Goal: Task Accomplishment & Management: Complete application form

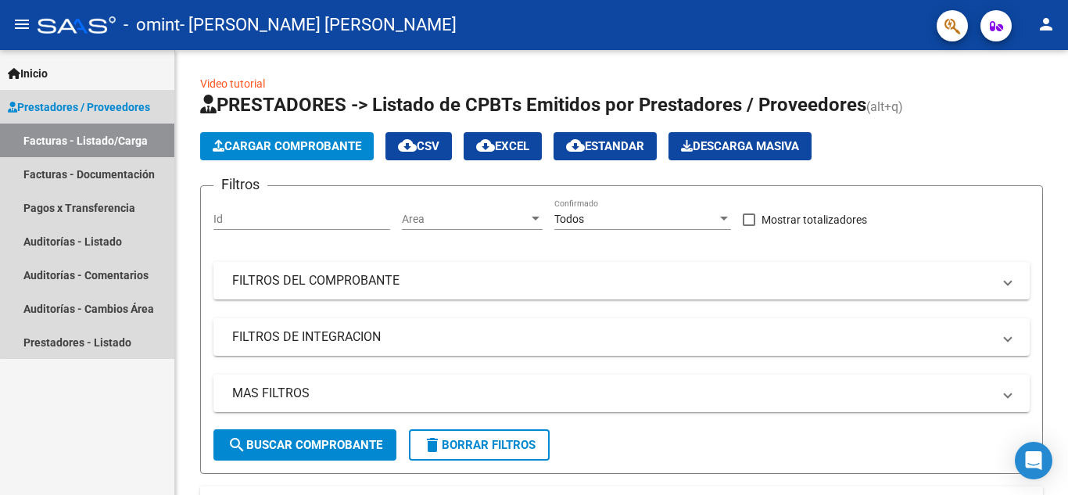
click at [120, 139] on link "Facturas - Listado/Carga" at bounding box center [87, 141] width 174 height 34
click at [107, 185] on link "Facturas - Documentación" at bounding box center [87, 174] width 174 height 34
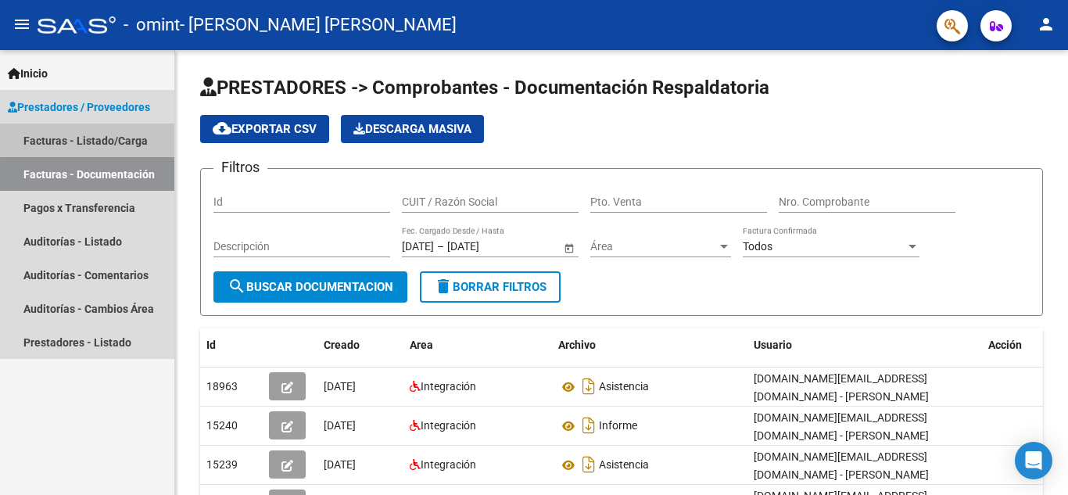
click at [98, 139] on link "Facturas - Listado/Carga" at bounding box center [87, 141] width 174 height 34
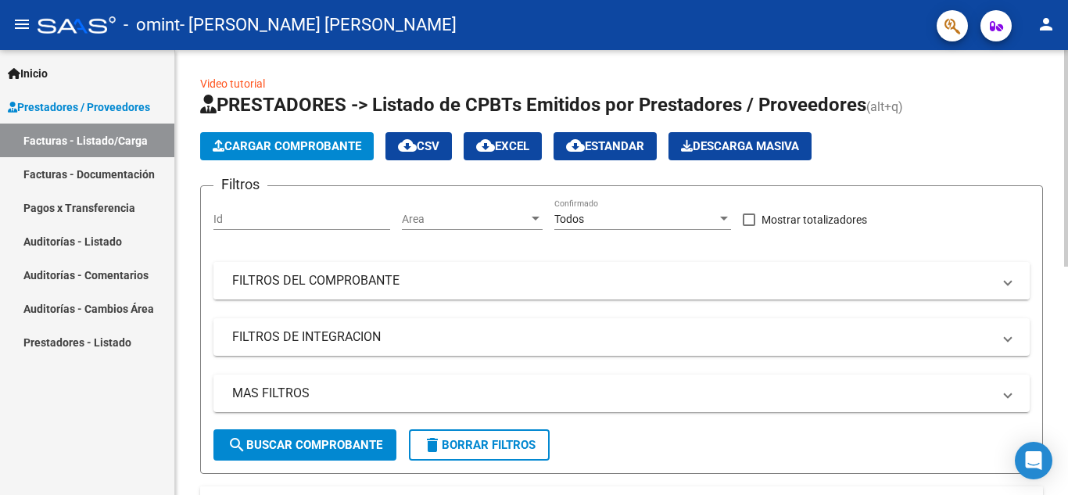
click at [296, 284] on mat-panel-title "FILTROS DEL COMPROBANTE" at bounding box center [612, 280] width 760 height 17
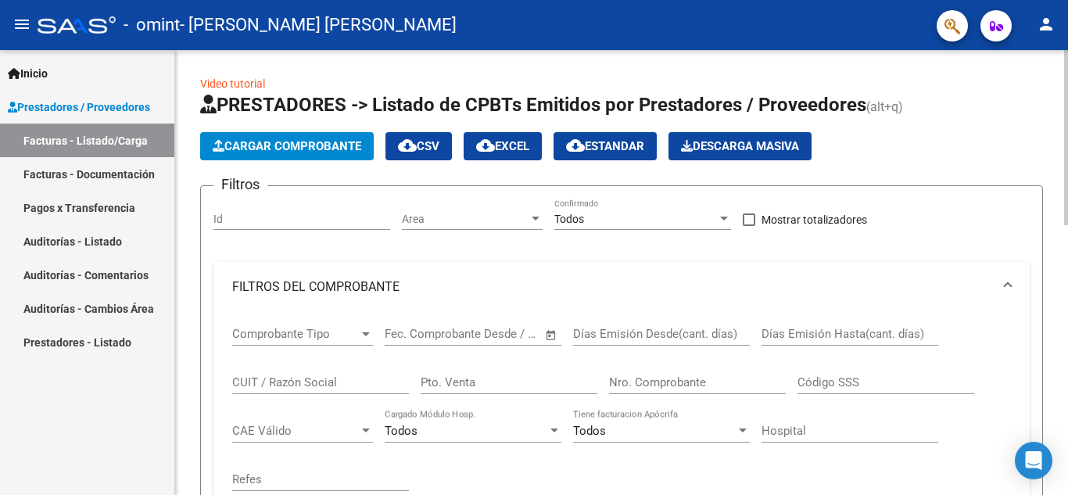
click at [375, 286] on mat-panel-title "FILTROS DEL COMPROBANTE" at bounding box center [612, 286] width 760 height 17
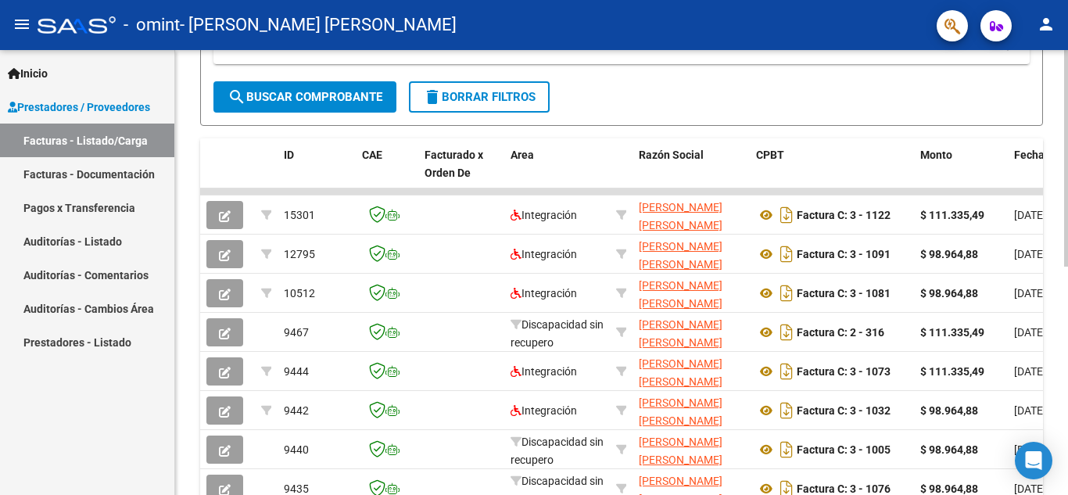
scroll to position [352, 0]
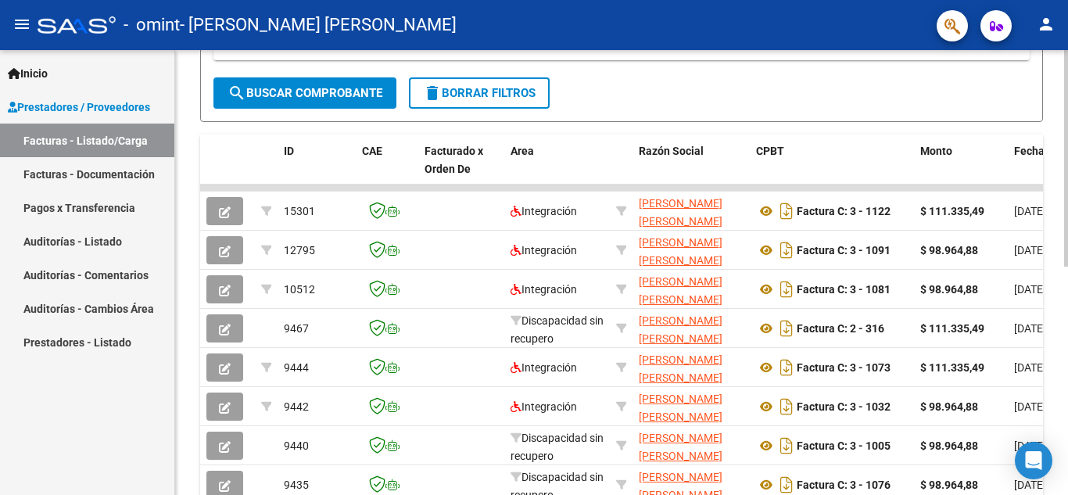
click at [1068, 302] on div at bounding box center [1067, 334] width 4 height 217
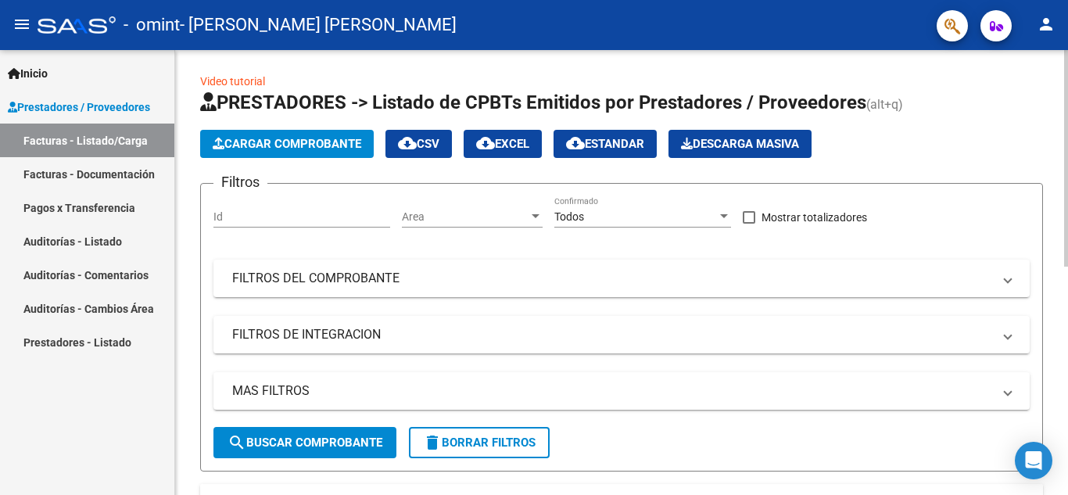
scroll to position [0, 0]
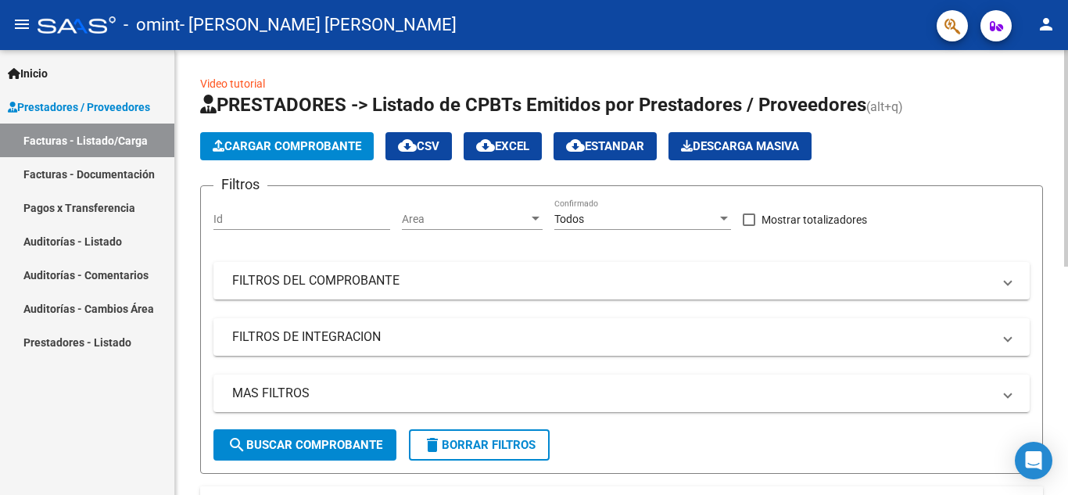
click at [1061, 68] on div "Video tutorial PRESTADORES -> Listado de CPBTs Emitidos por Prestadores / Prove…" at bounding box center [623, 500] width 897 height 901
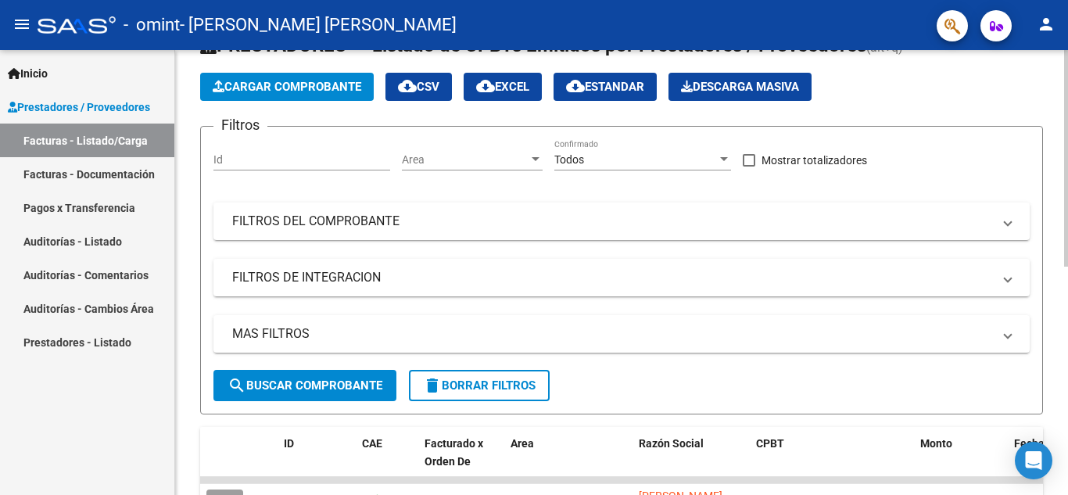
scroll to position [61, 0]
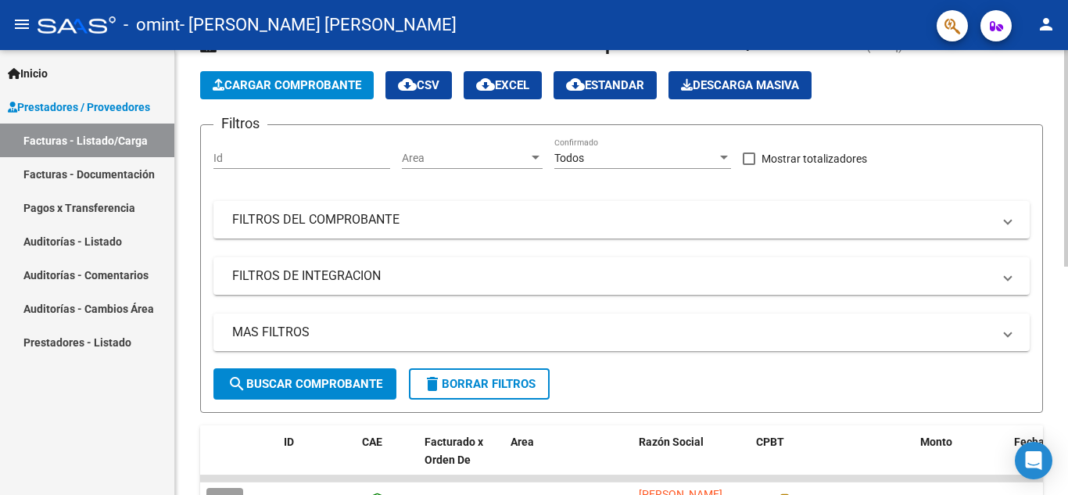
click at [1068, 131] on div at bounding box center [1067, 189] width 4 height 217
click at [264, 84] on span "Cargar Comprobante" at bounding box center [287, 85] width 149 height 14
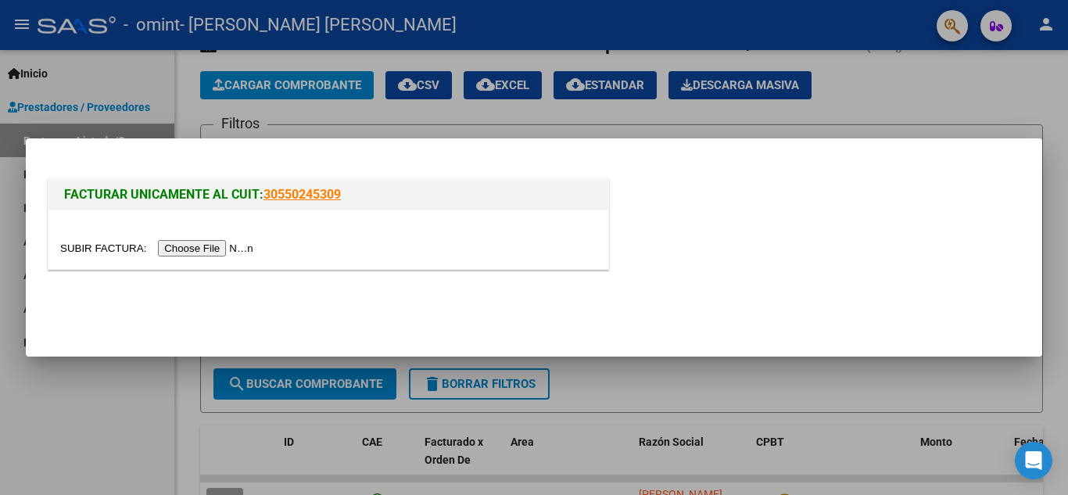
click at [232, 253] on input "file" at bounding box center [159, 248] width 198 height 16
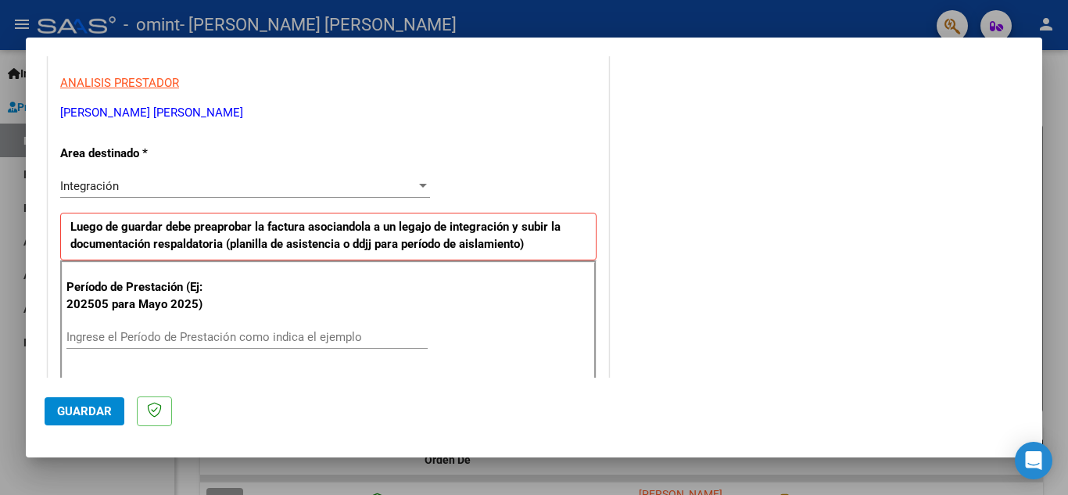
scroll to position [281, 0]
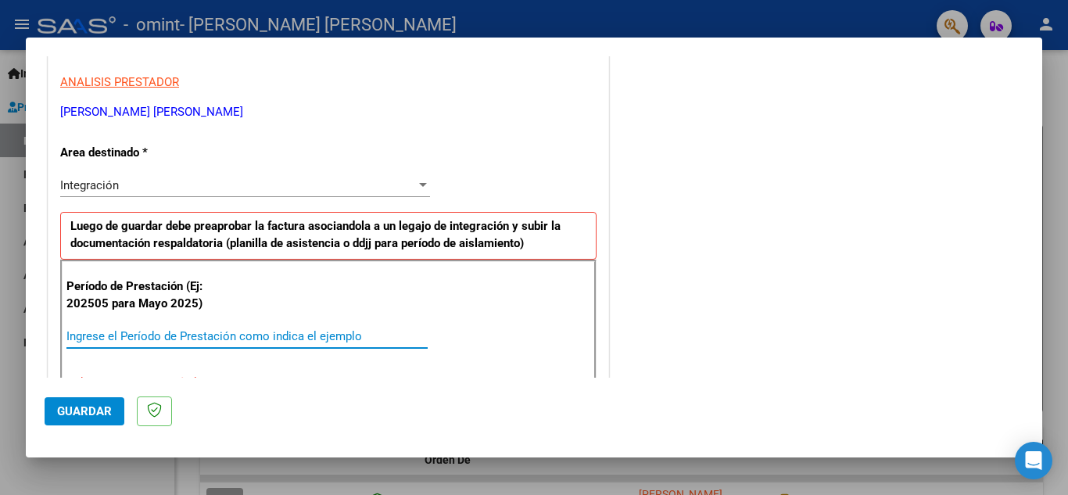
click at [224, 333] on input "Ingrese el Período de Prestación como indica el ejemplo" at bounding box center [246, 336] width 361 height 14
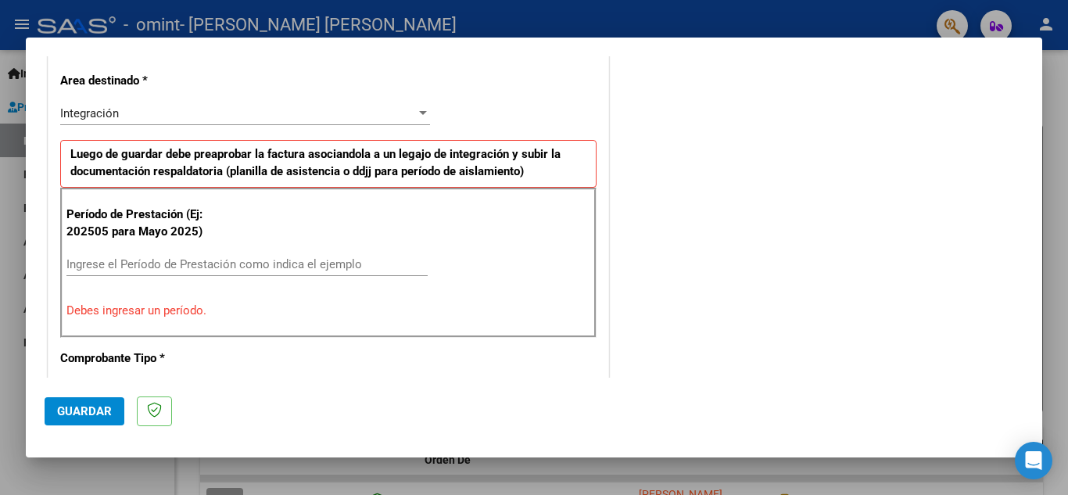
scroll to position [354, 0]
click at [253, 266] on input "Ingrese el Período de Prestación como indica el ejemplo" at bounding box center [246, 264] width 361 height 14
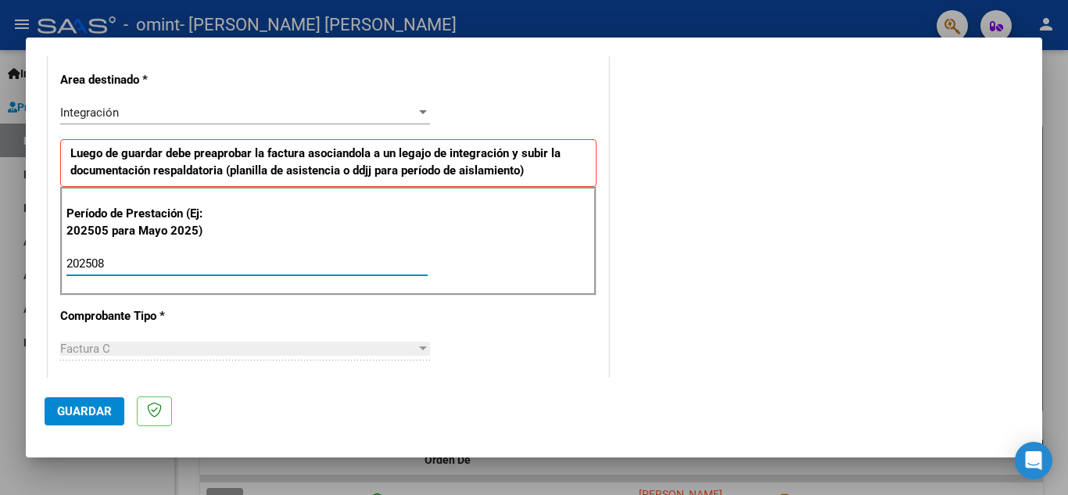
type input "202508"
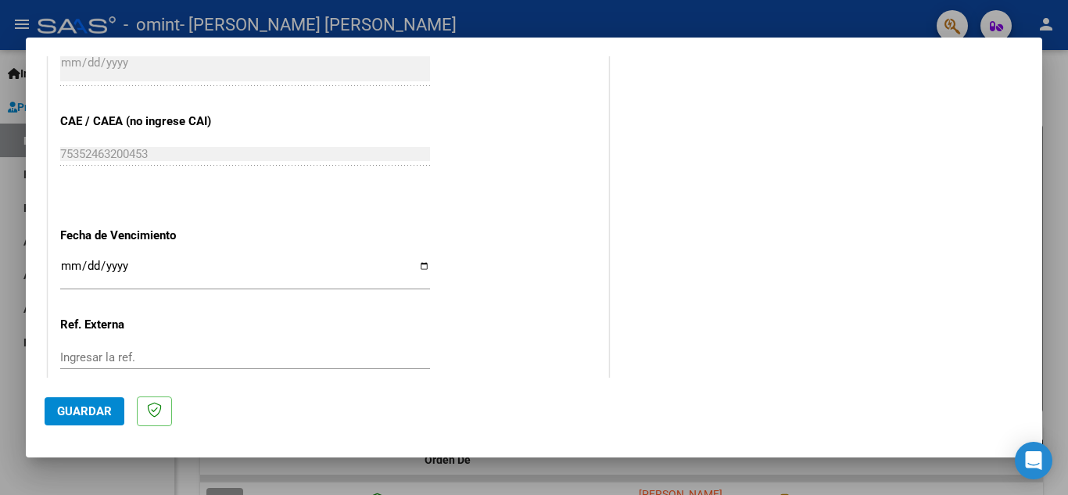
scroll to position [959, 0]
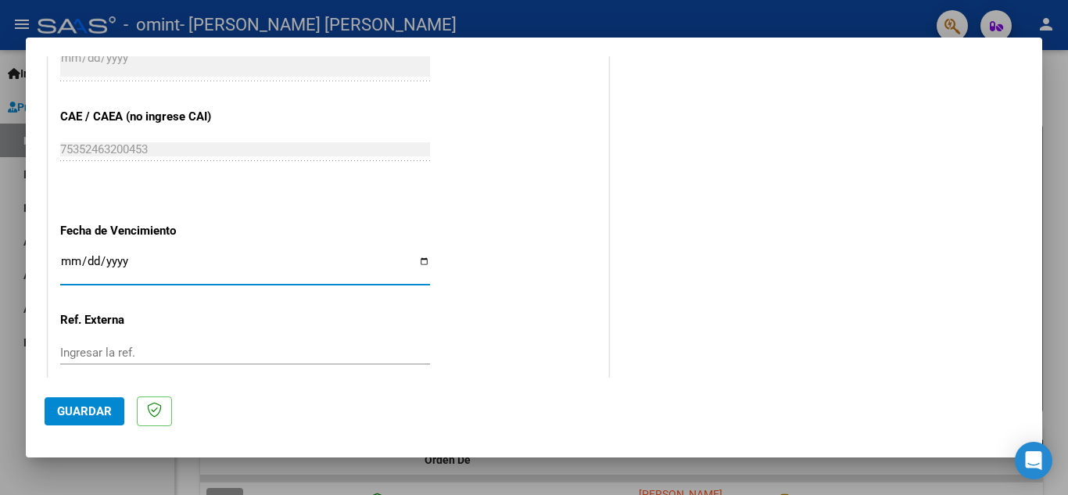
click at [423, 261] on input "Ingresar la fecha" at bounding box center [245, 267] width 370 height 25
type input "[DATE]"
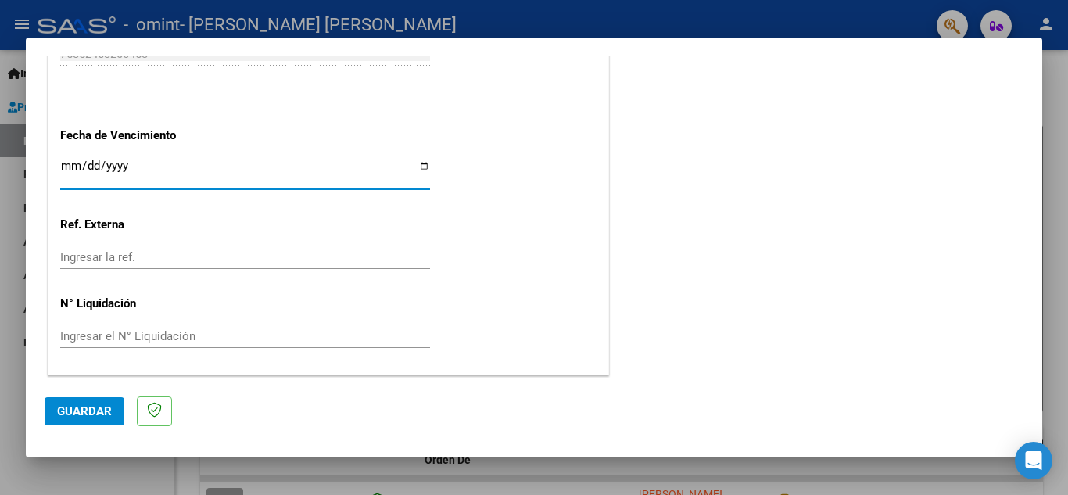
scroll to position [1055, 0]
click at [70, 410] on span "Guardar" at bounding box center [84, 411] width 55 height 14
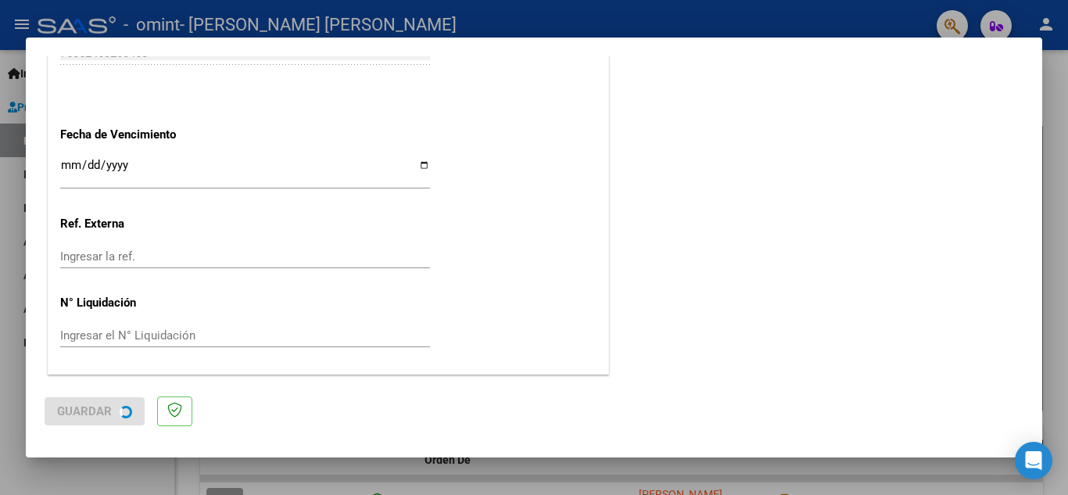
scroll to position [0, 0]
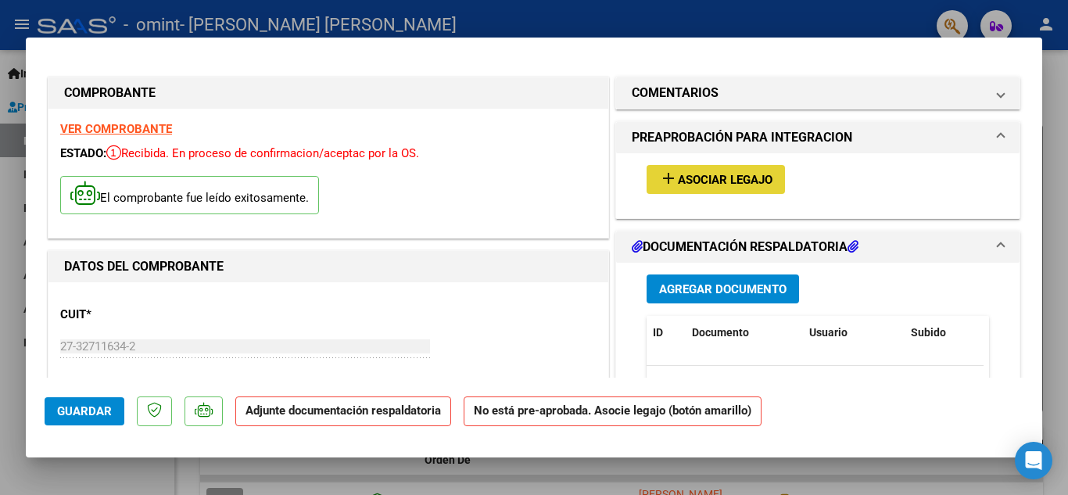
click at [686, 187] on span "Asociar Legajo" at bounding box center [725, 180] width 95 height 14
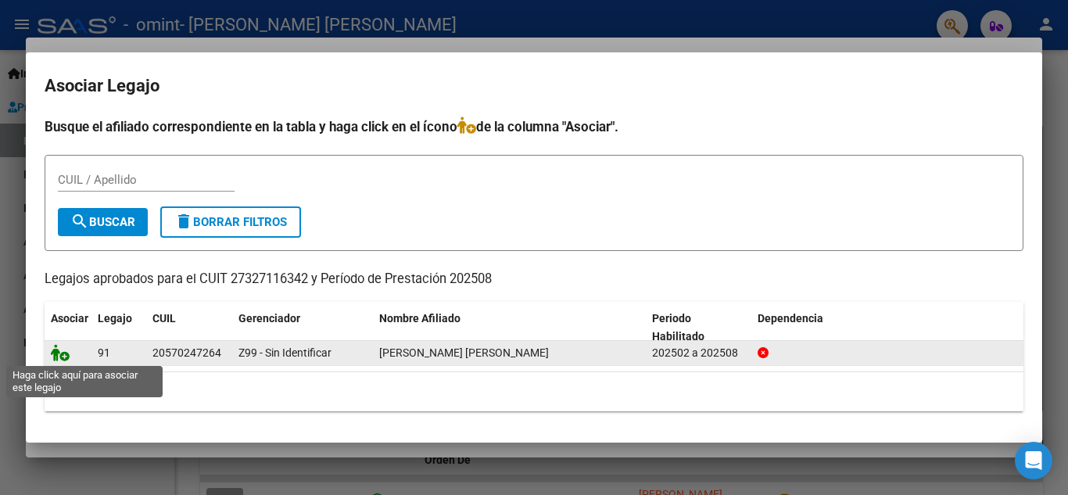
click at [59, 360] on icon at bounding box center [60, 352] width 19 height 17
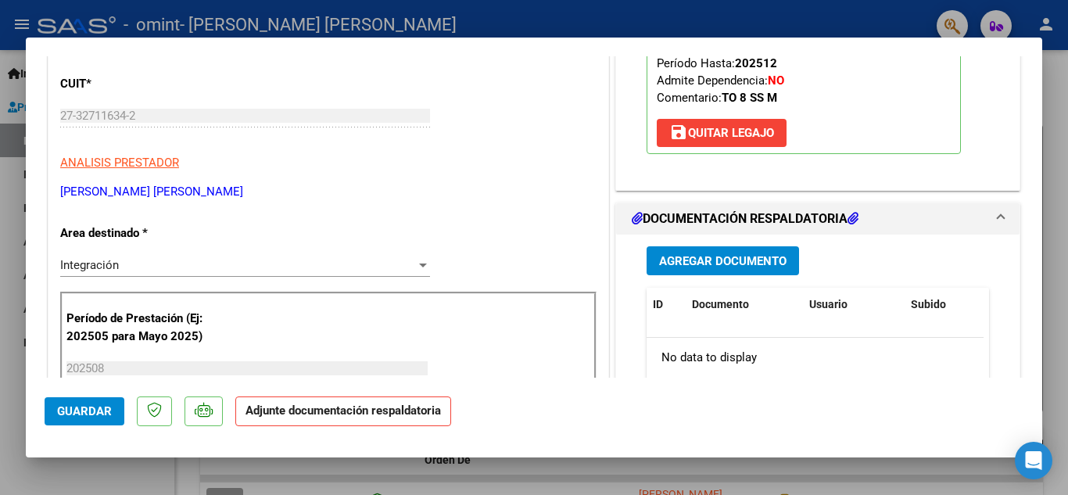
scroll to position [235, 0]
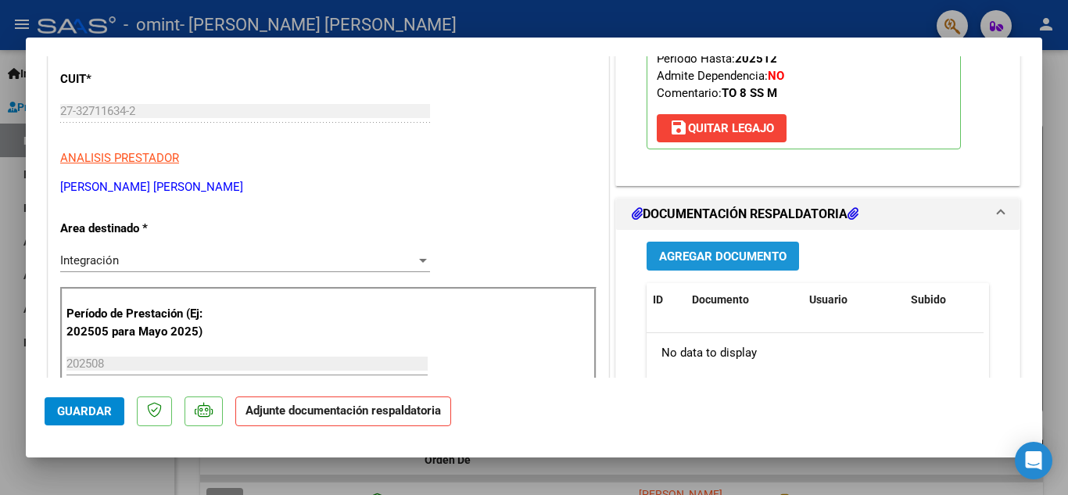
click at [669, 252] on span "Agregar Documento" at bounding box center [722, 257] width 127 height 14
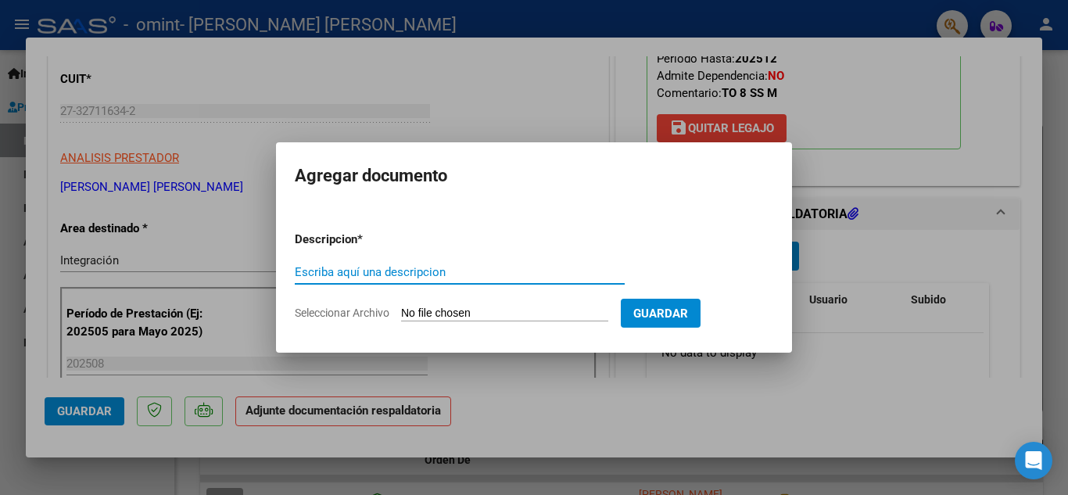
click at [451, 271] on input "Escriba aquí una descripcion" at bounding box center [460, 272] width 330 height 14
click at [370, 272] on input "Escriba aquí una descripcion" at bounding box center [460, 272] width 330 height 14
click at [447, 314] on input "Seleccionar Archivo" at bounding box center [504, 314] width 207 height 15
click at [379, 273] on input "factura agosto" at bounding box center [460, 272] width 330 height 14
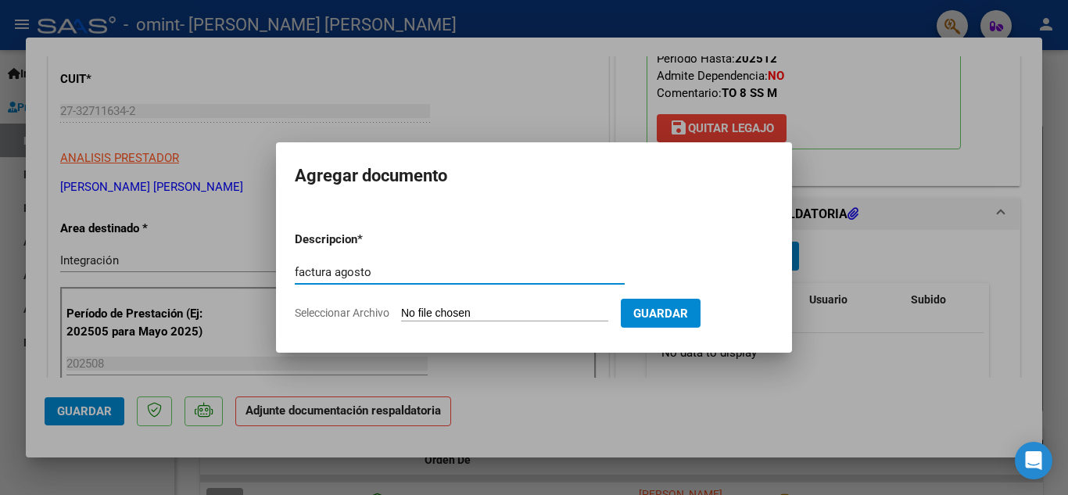
click at [379, 273] on input "factura agosto" at bounding box center [460, 272] width 330 height 14
type input "asistencia"
click at [502, 308] on input "Seleccionar Archivo" at bounding box center [504, 314] width 207 height 15
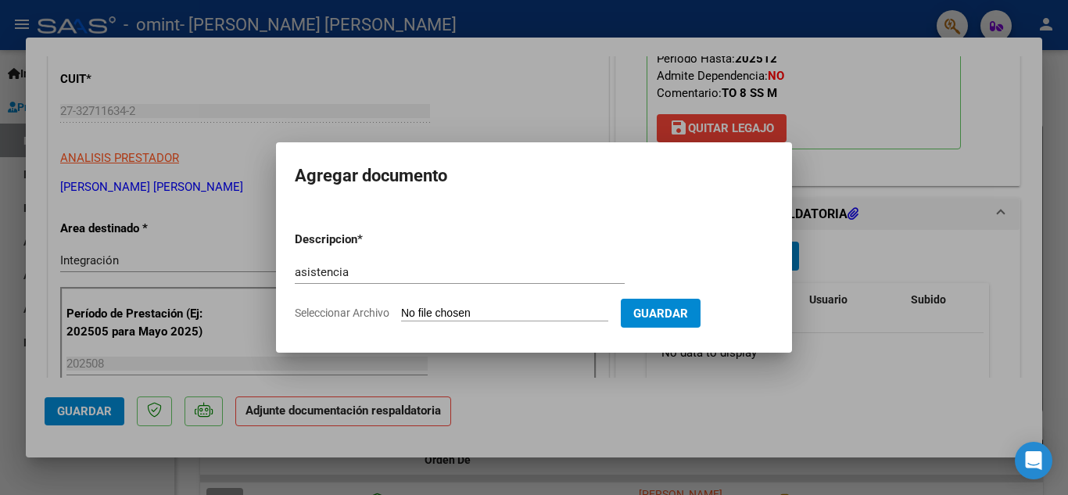
click at [497, 314] on input "Seleccionar Archivo" at bounding box center [504, 314] width 207 height 15
type input "C:\fakepath\Asist [PERSON_NAME].pdf"
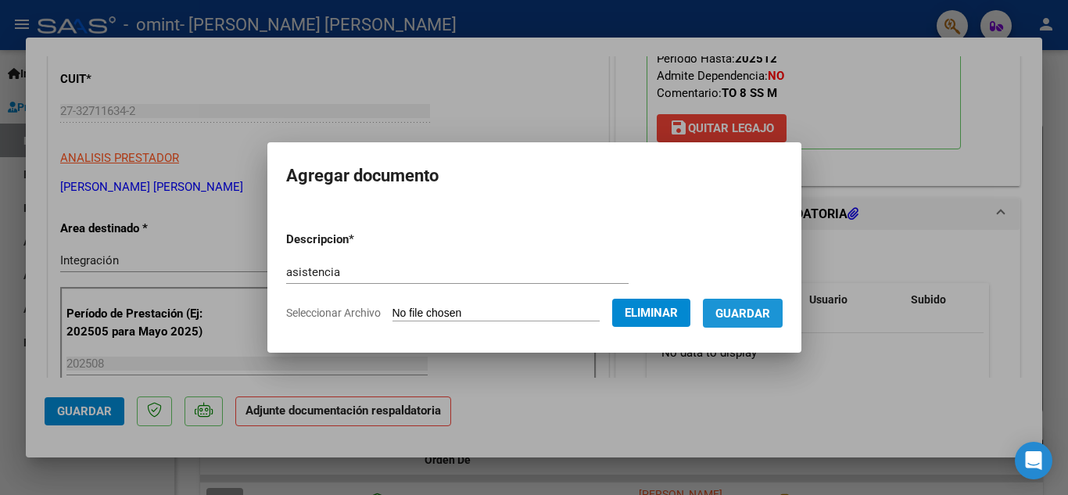
click at [759, 318] on span "Guardar" at bounding box center [743, 314] width 55 height 14
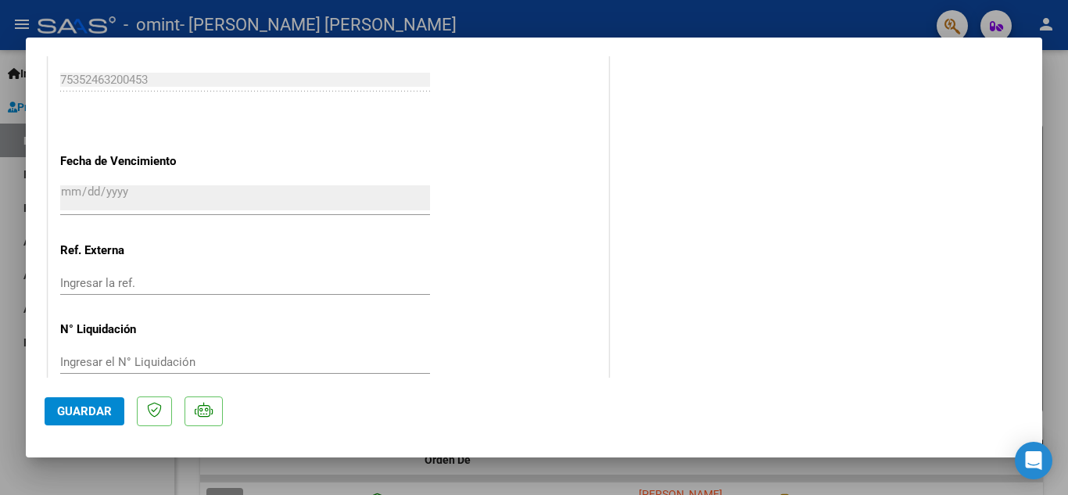
scroll to position [1079, 0]
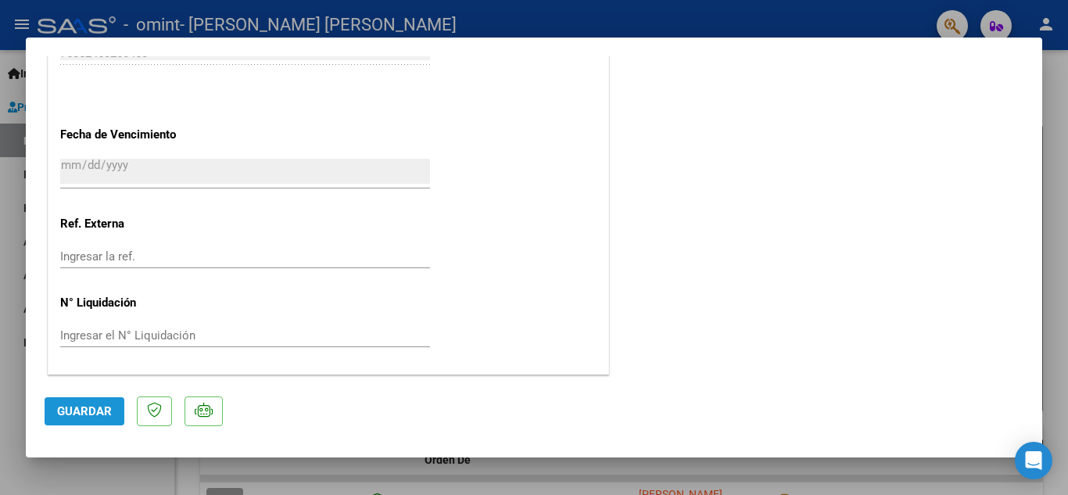
click at [76, 404] on span "Guardar" at bounding box center [84, 411] width 55 height 14
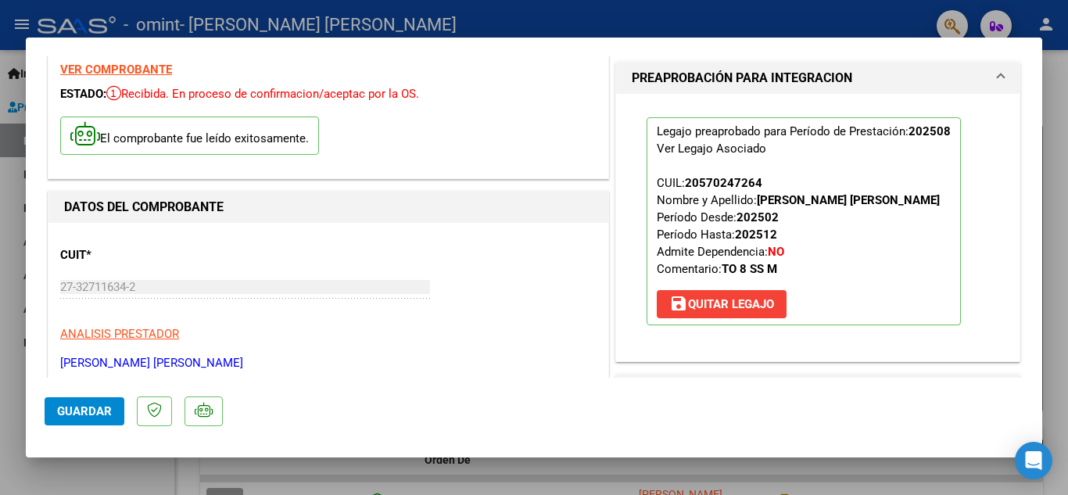
scroll to position [57, 0]
